Goal: Contribute content: Add original content to the website for others to see

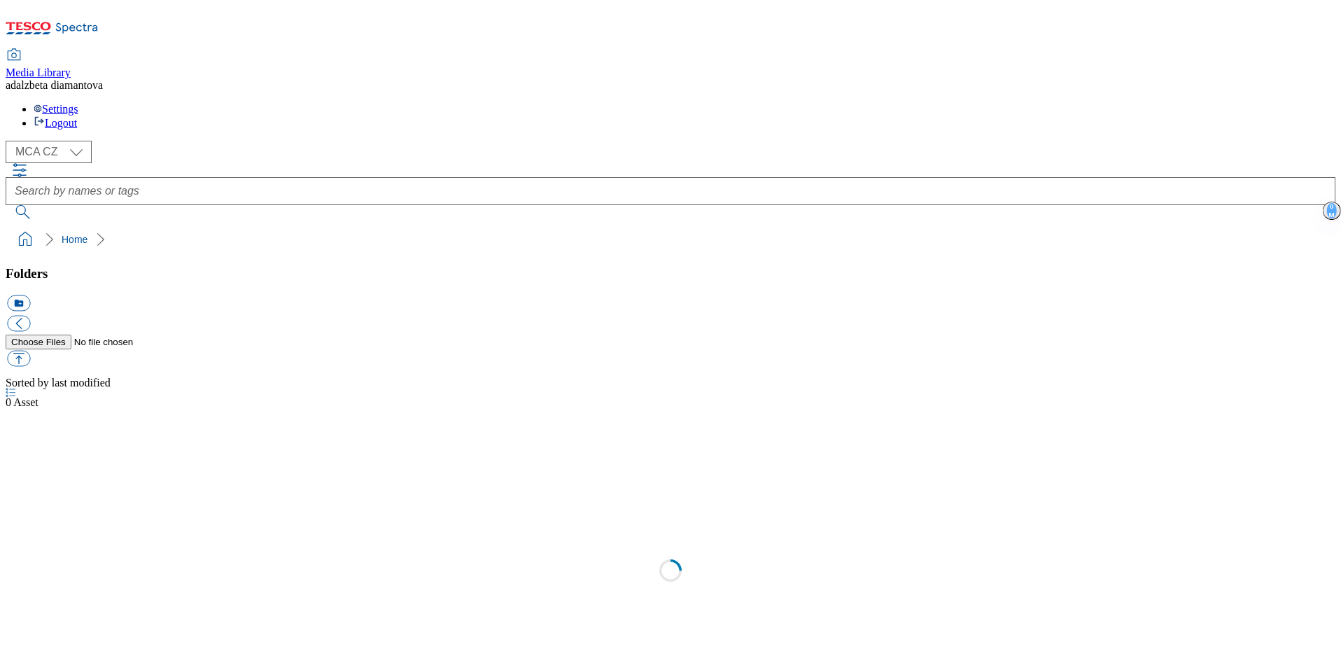
select select "flare-mca-cz"
click at [113, 456] on link "Actions and promotions" at bounding box center [60, 462] width 108 height 12
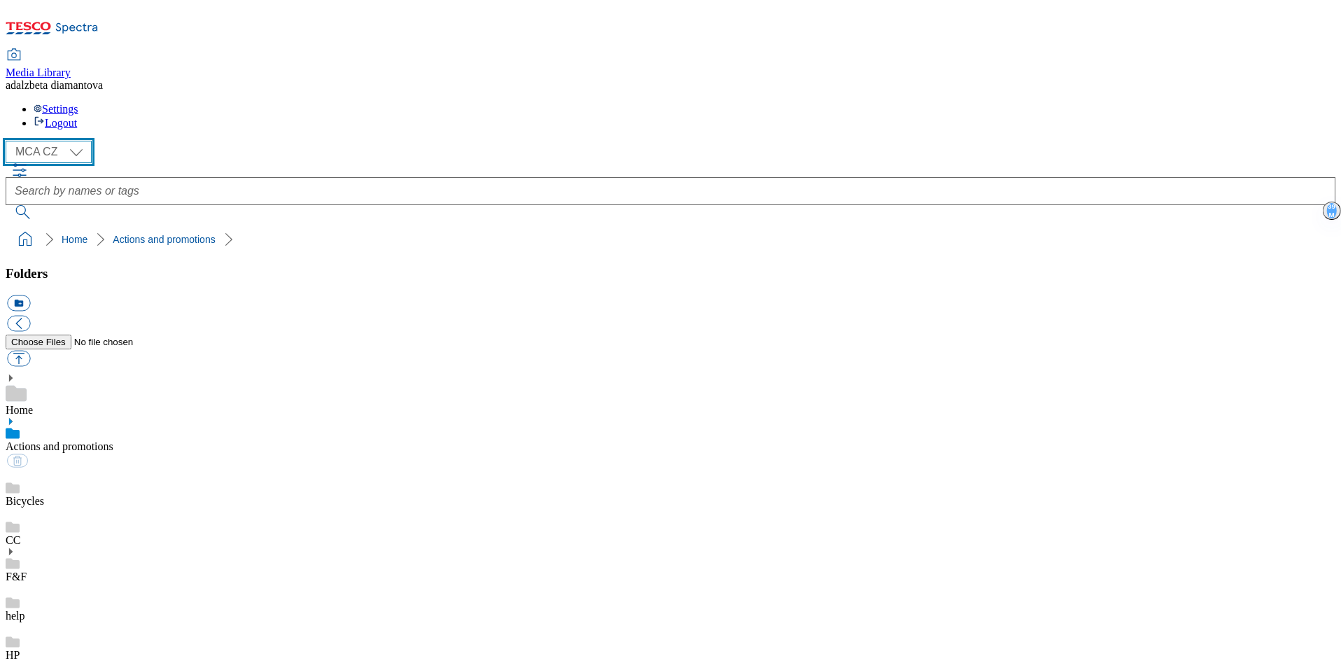
click at [85, 141] on select "MCA CZ MCA HU MCA SK" at bounding box center [49, 152] width 86 height 22
click at [10, 141] on select "MCA CZ MCA HU MCA SK" at bounding box center [49, 152] width 86 height 22
click at [20, 649] on link "HP" at bounding box center [13, 655] width 14 height 12
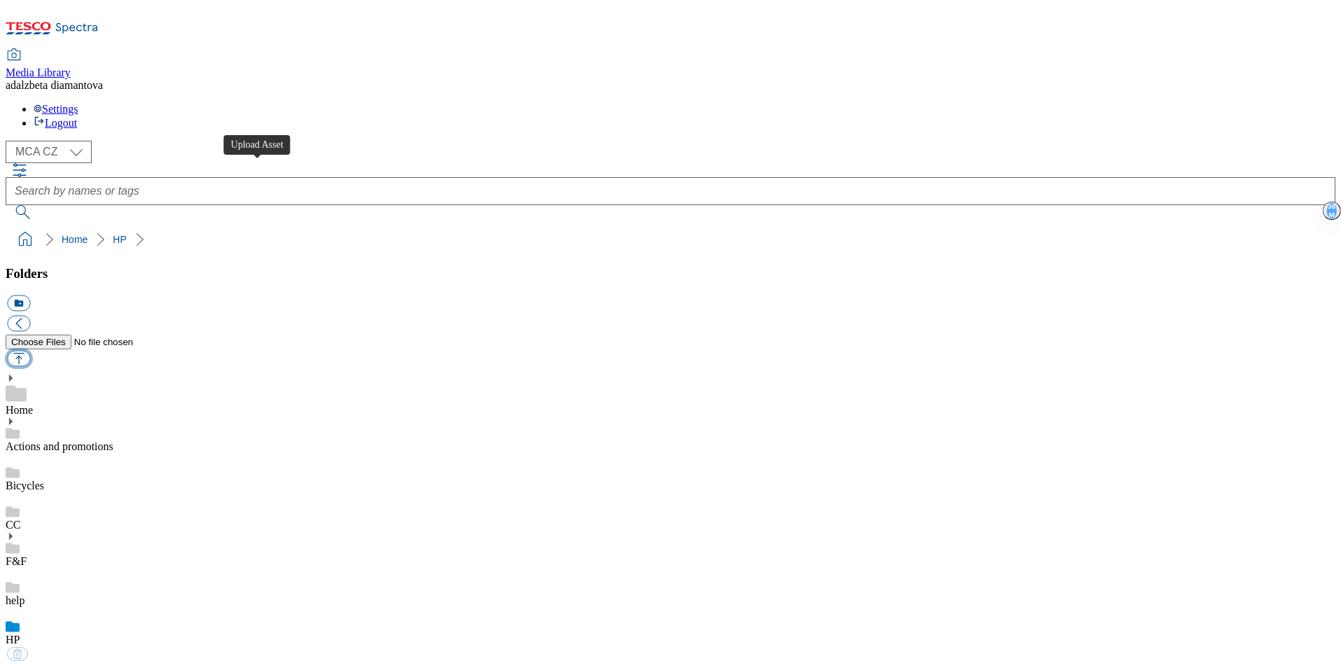
click at [30, 351] on button "button" at bounding box center [18, 359] width 23 height 16
type input "C:\fakepath\cz-wk27-hp-product01.jpg"
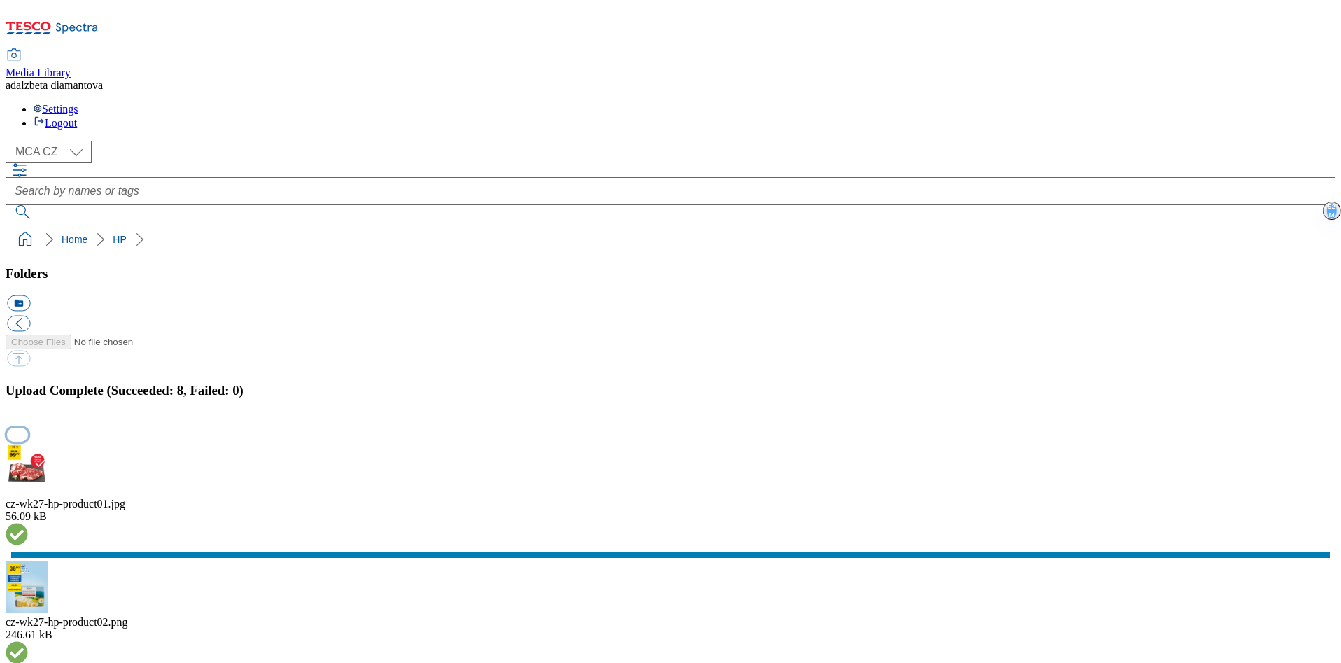
click at [28, 428] on button "button" at bounding box center [17, 434] width 21 height 13
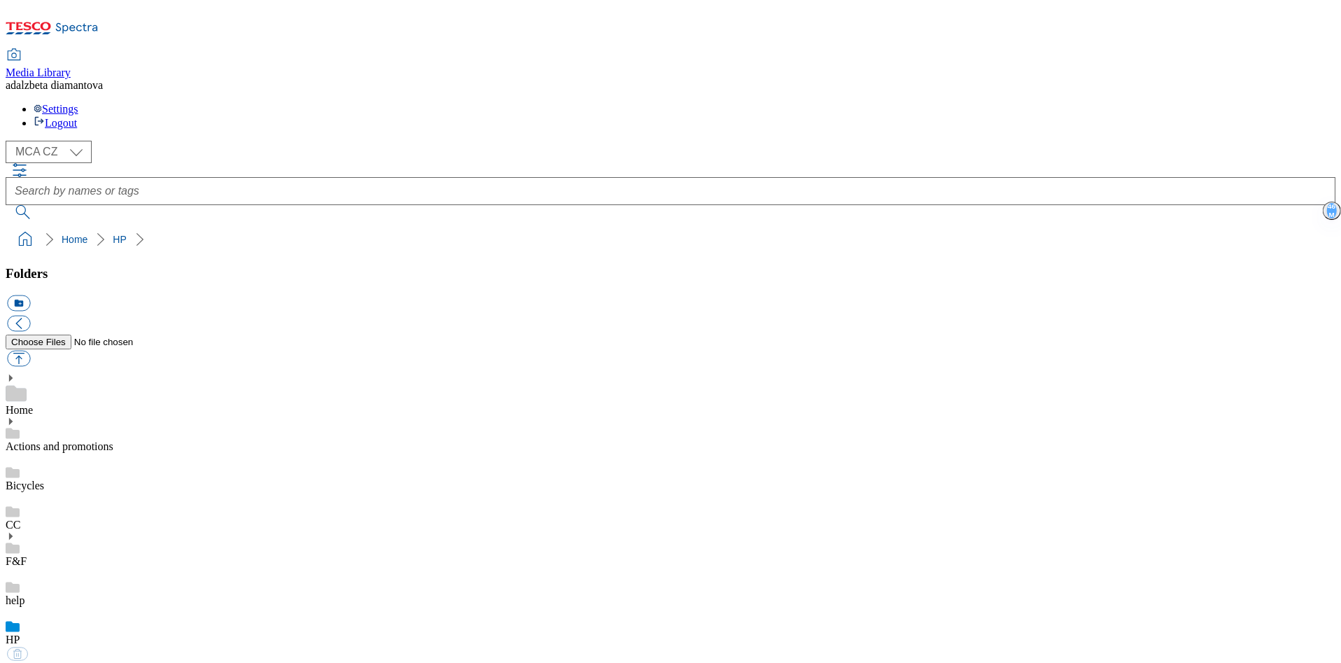
click at [113, 440] on link "Actions and promotions" at bounding box center [60, 446] width 108 height 12
click at [76, 622] on div "HP" at bounding box center [671, 641] width 1330 height 39
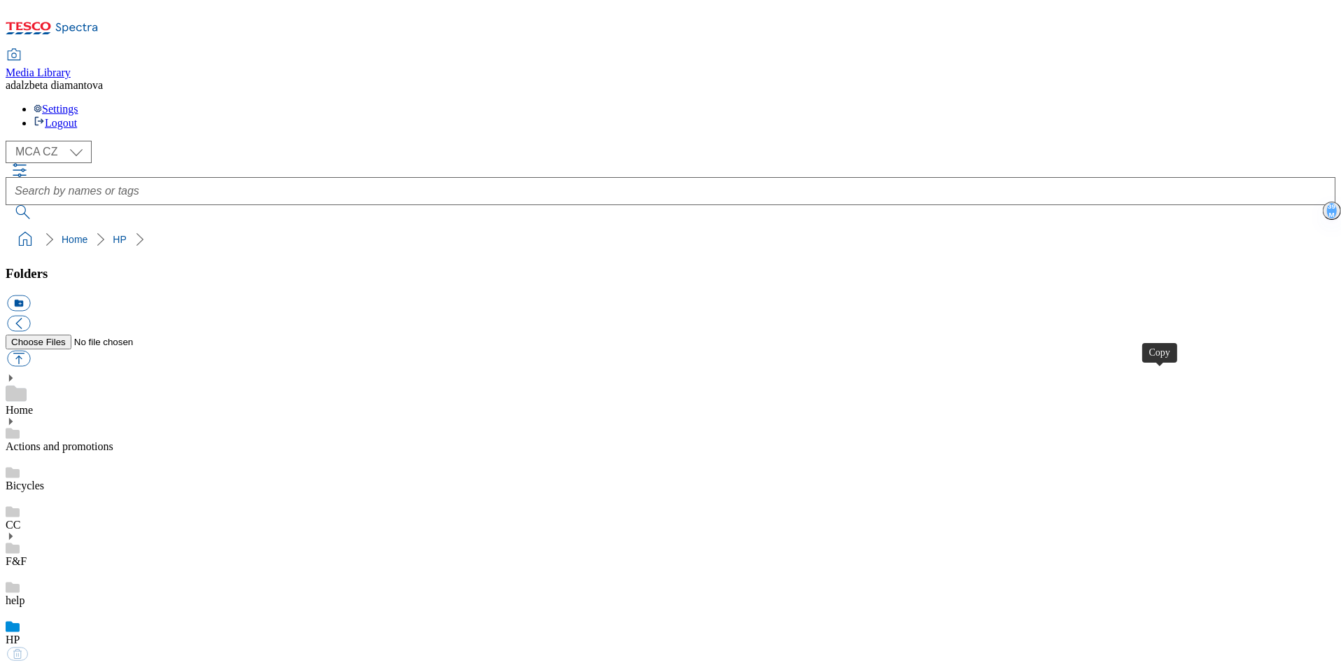
drag, startPoint x: 116, startPoint y: 230, endPoint x: 50, endPoint y: 224, distance: 66.7
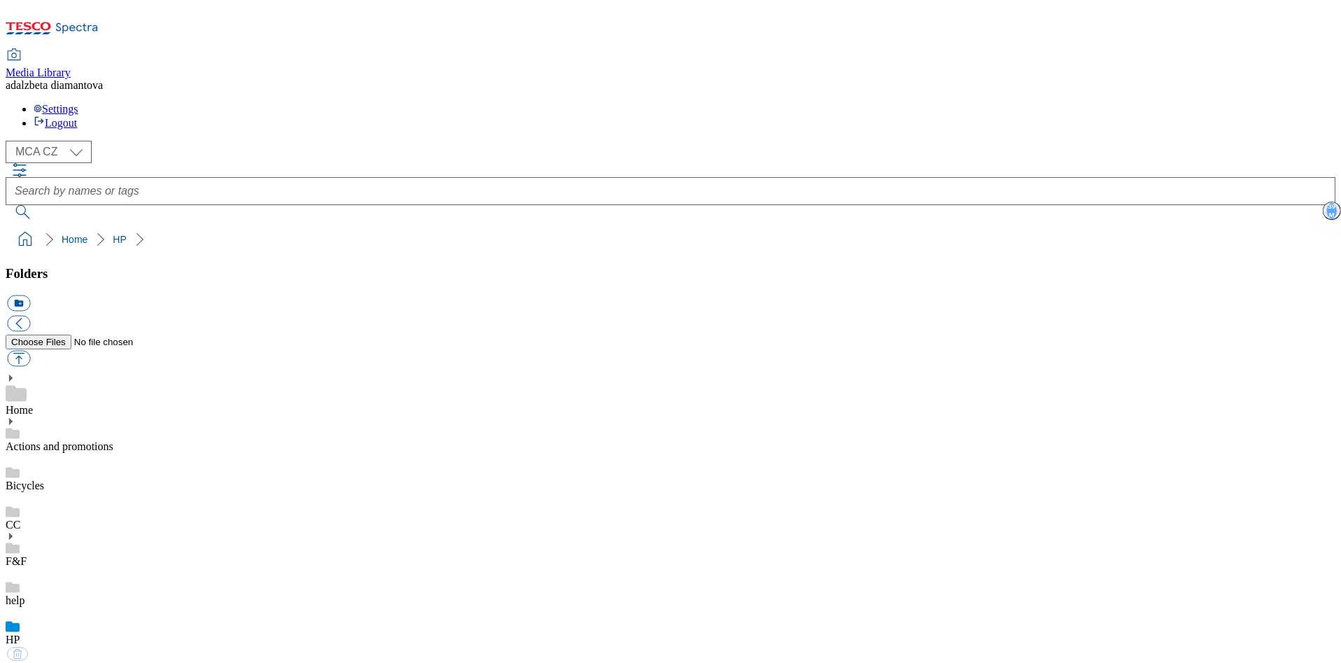
click at [113, 440] on link "Actions and promotions" at bounding box center [60, 446] width 108 height 12
click at [15, 417] on icon at bounding box center [11, 422] width 10 height 10
click at [51, 468] on div "15years" at bounding box center [671, 487] width 1330 height 39
click at [30, 351] on button "button" at bounding box center [18, 359] width 23 height 16
type input "C:\fakepath\cz-wk27-15y01.png"
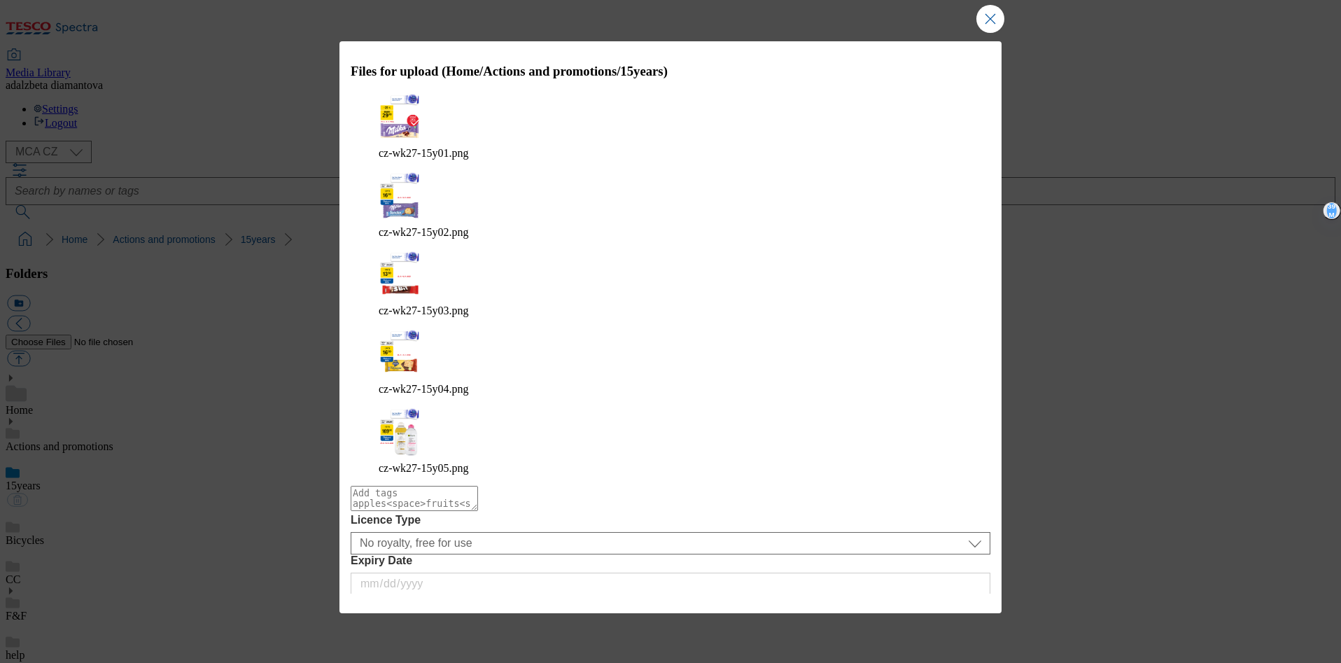
click at [954, 602] on button "Upload" at bounding box center [953, 615] width 66 height 27
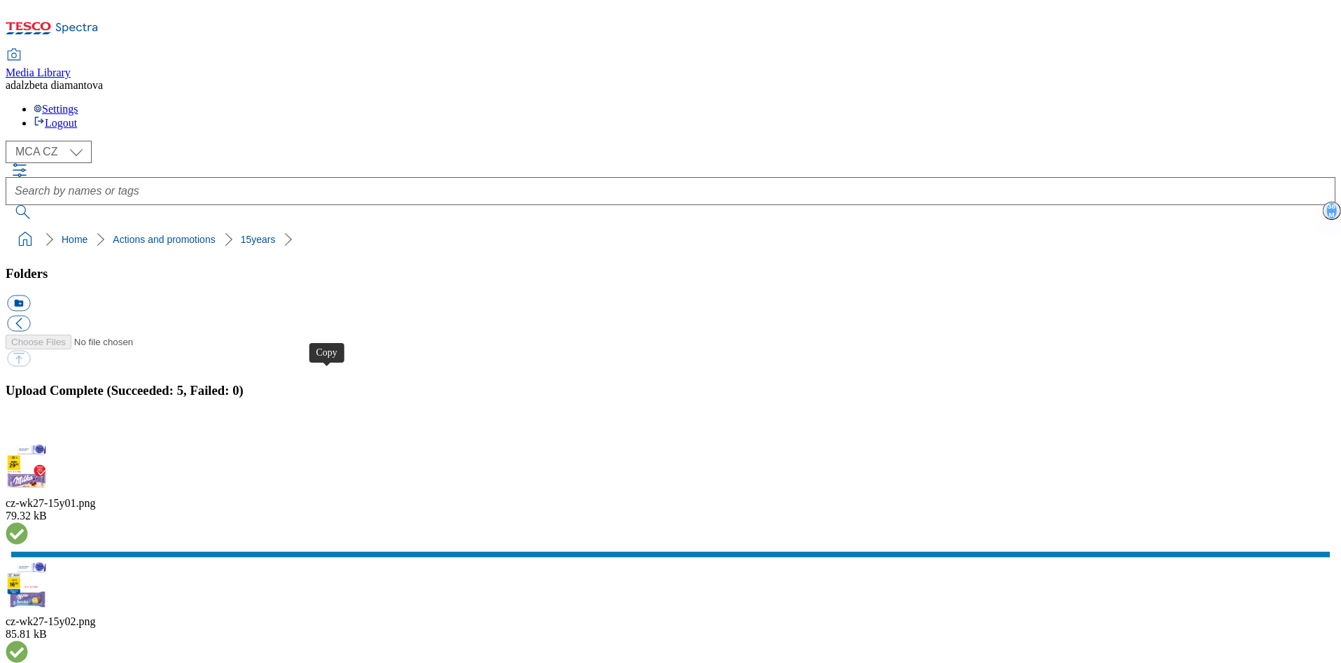
click at [28, 428] on button "button" at bounding box center [17, 434] width 21 height 13
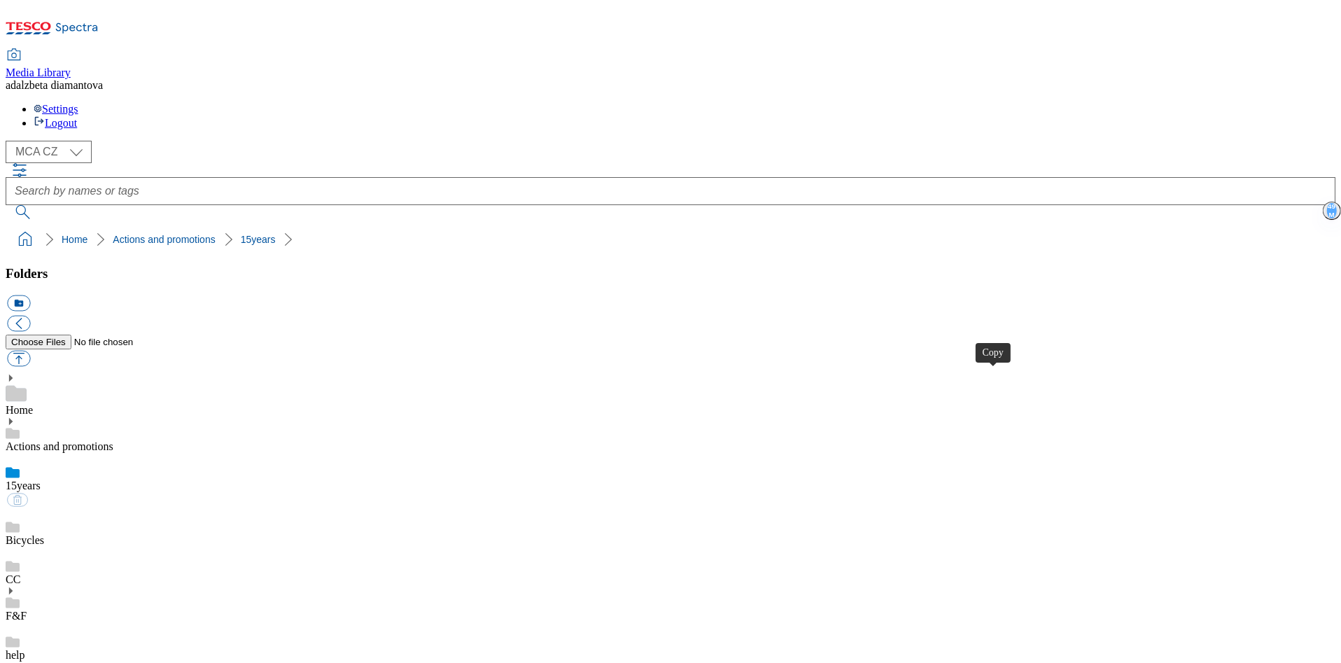
click at [101, 141] on div "( optional ) MCA CZ MCA HU MCA SK MCA CZ" at bounding box center [671, 152] width 1330 height 22
click at [80, 141] on select "MCA CZ MCA HU MCA SK" at bounding box center [49, 152] width 86 height 22
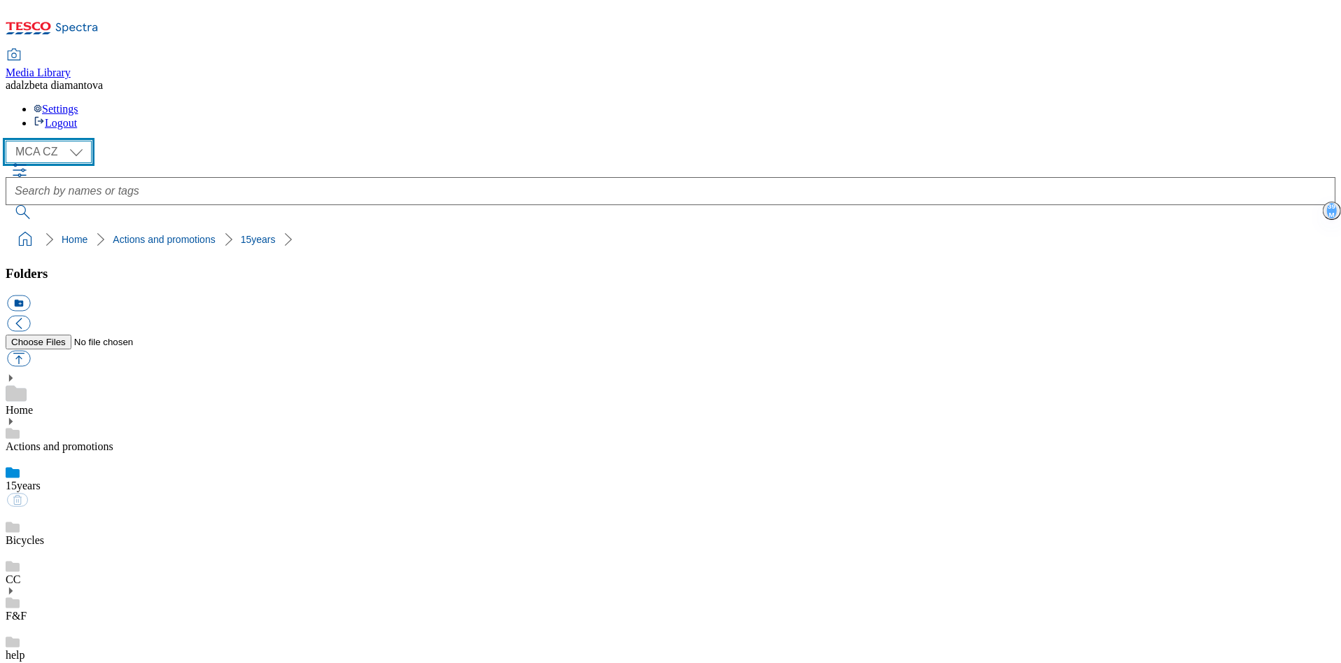
select select "flare-mca-sk"
click at [10, 141] on select "MCA CZ MCA HU MCA SK" at bounding box center [49, 152] width 86 height 22
click at [20, 428] on use at bounding box center [13, 433] width 14 height 11
click at [15, 417] on icon at bounding box center [11, 422] width 10 height 10
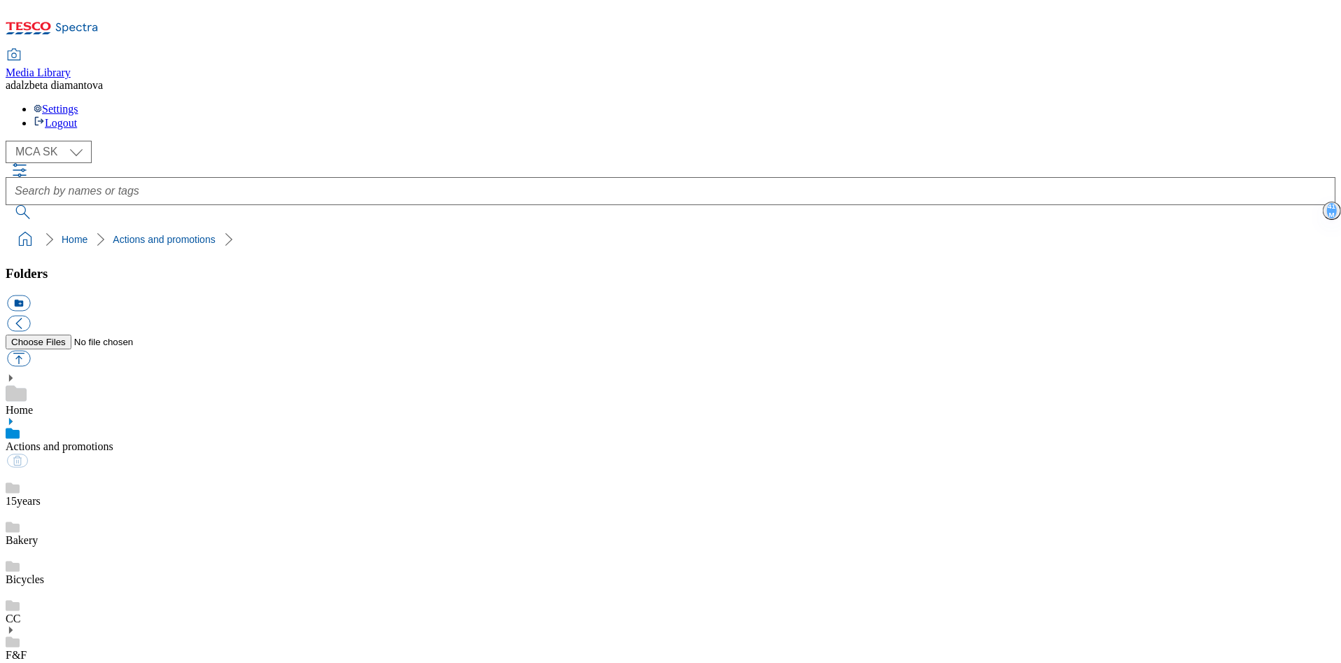
click at [20, 483] on use at bounding box center [13, 488] width 14 height 11
click at [30, 351] on button "button" at bounding box center [18, 359] width 23 height 16
type input "C:\fakepath\sk-wk27-15y01.png"
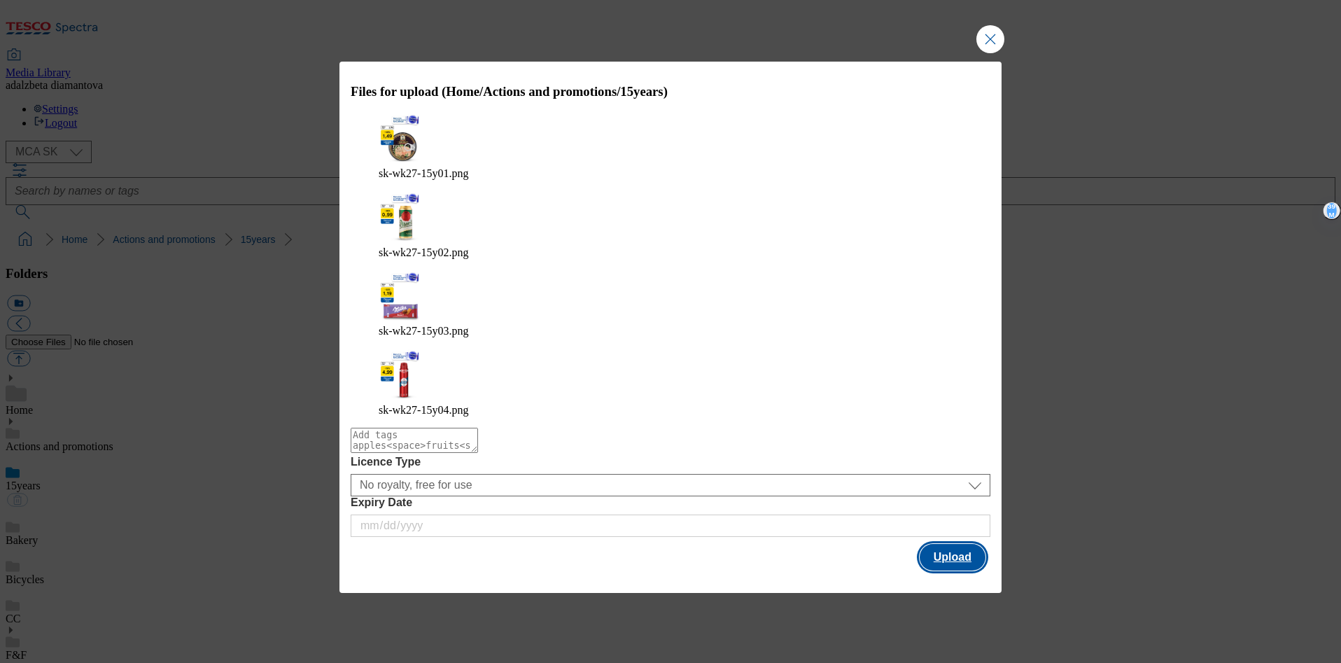
click at [951, 544] on button "Upload" at bounding box center [953, 557] width 66 height 27
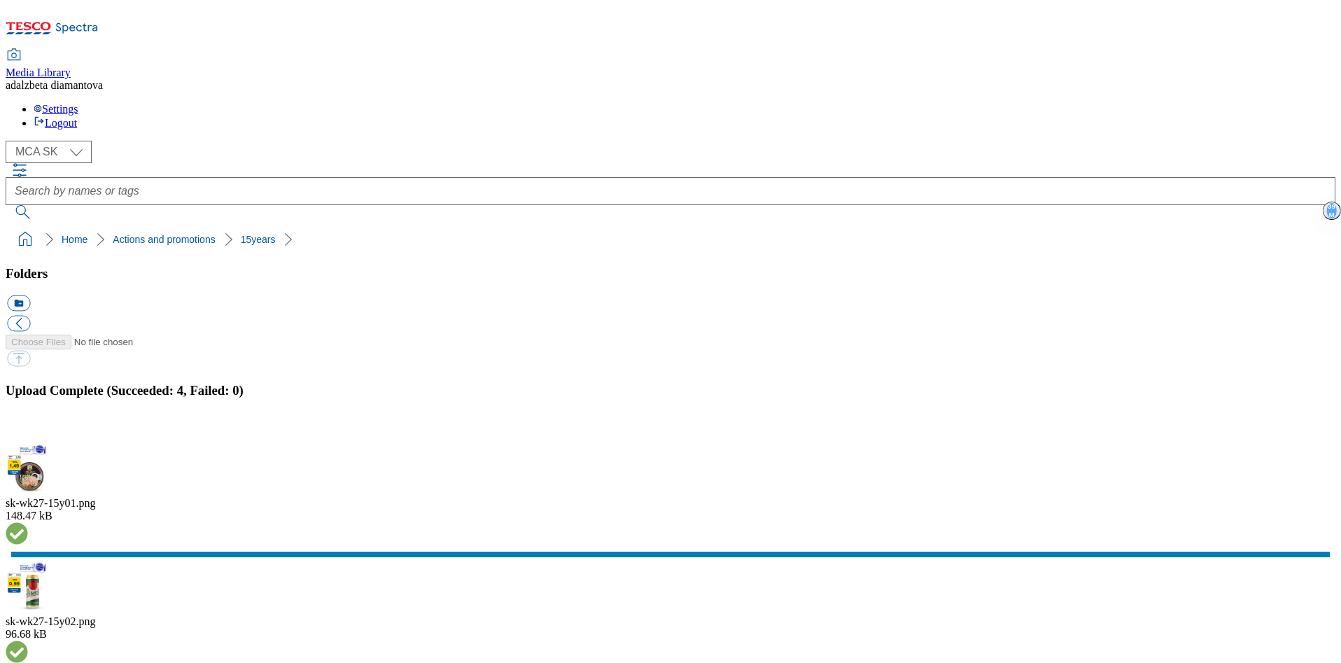
click at [28, 428] on button "button" at bounding box center [17, 434] width 21 height 13
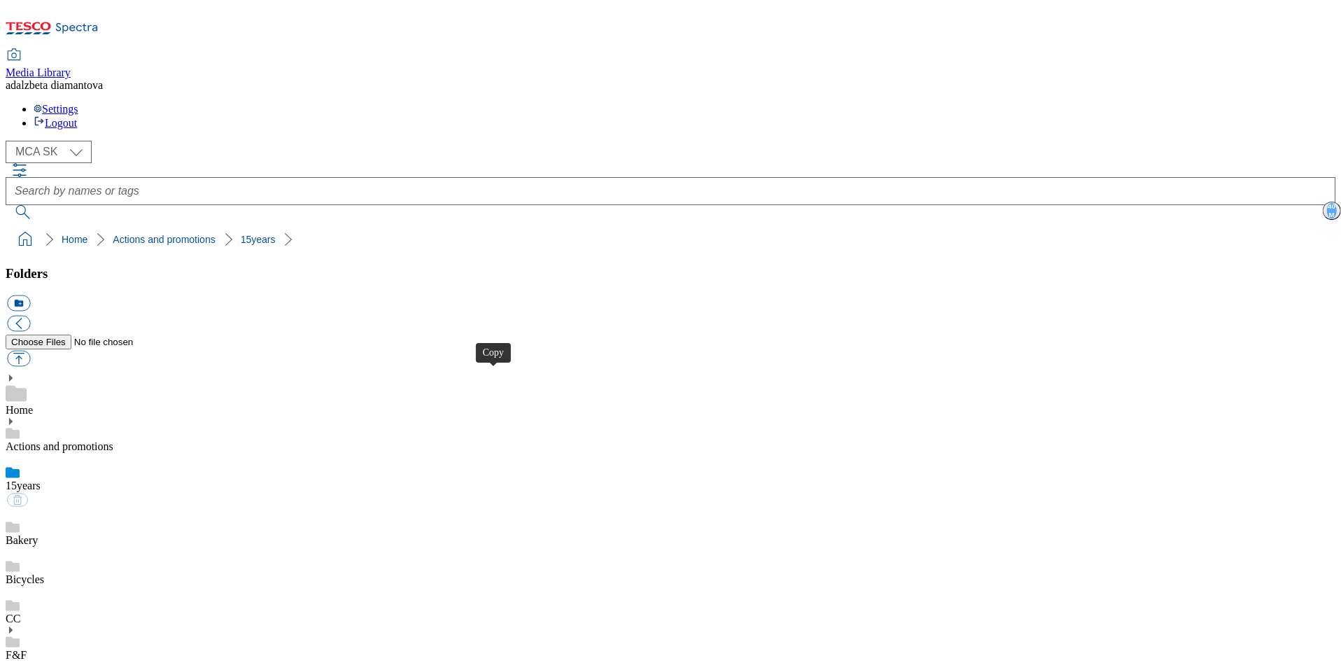
drag, startPoint x: 495, startPoint y: 377, endPoint x: 580, endPoint y: 258, distance: 146.5
click at [41, 480] on link "15years" at bounding box center [23, 486] width 35 height 12
